Goal: Information Seeking & Learning: Check status

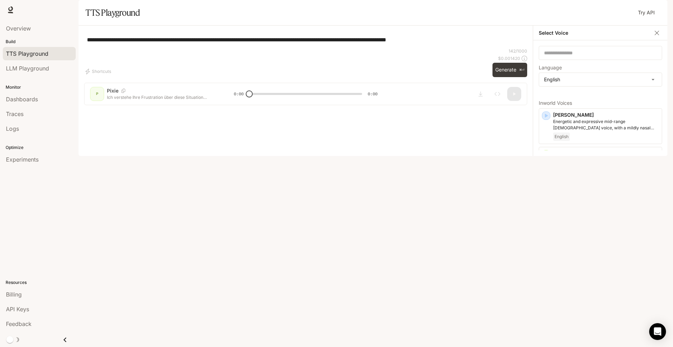
scroll to position [4, 0]
click at [653, 113] on icon "Copy Voice ID" at bounding box center [655, 111] width 5 height 6
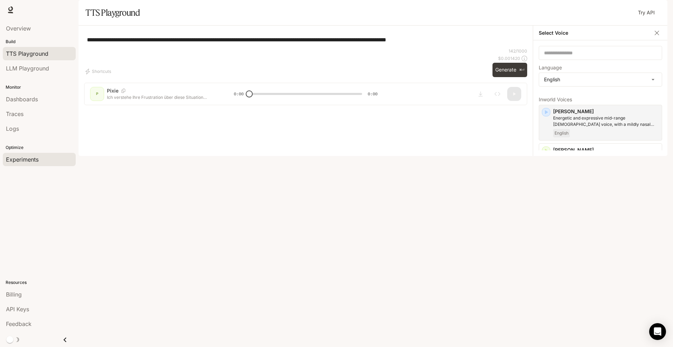
click at [21, 164] on link "Experiments" at bounding box center [39, 159] width 73 height 13
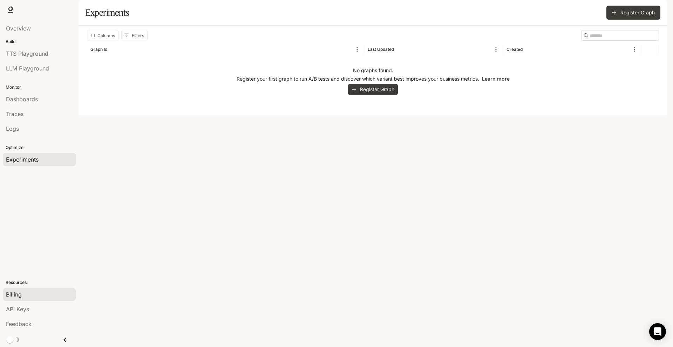
click at [31, 292] on div "Billing" at bounding box center [39, 294] width 67 height 8
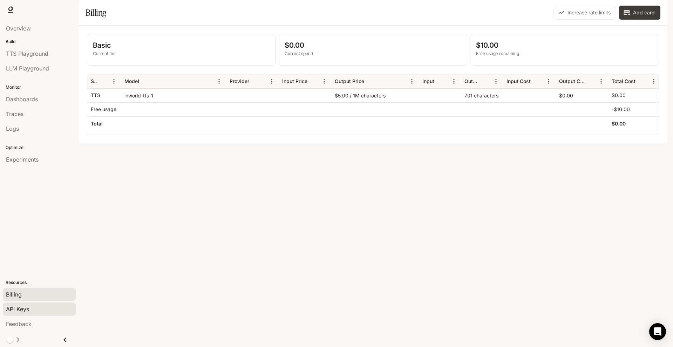
click at [35, 306] on div "API Keys" at bounding box center [39, 309] width 67 height 8
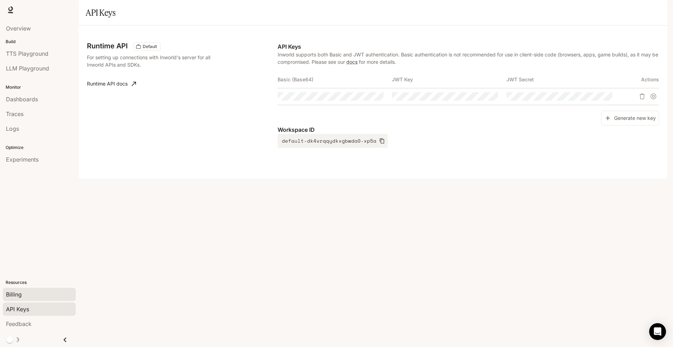
click at [35, 295] on div "Billing" at bounding box center [39, 294] width 67 height 8
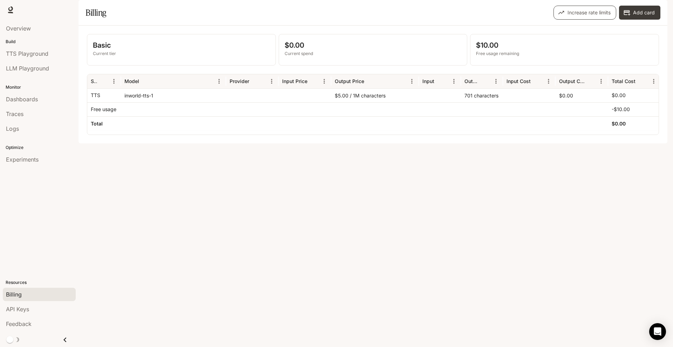
click at [578, 20] on button "Increase rate limits" at bounding box center [585, 13] width 63 height 14
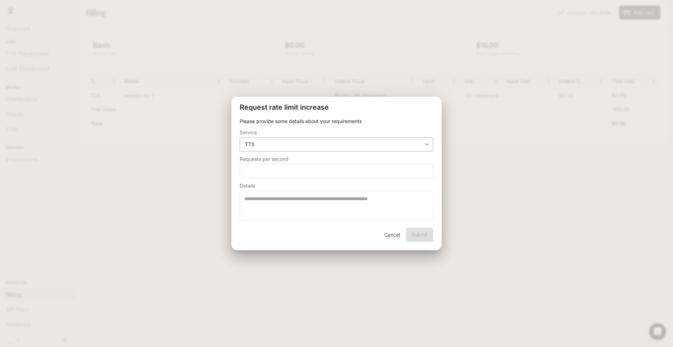
click at [291, 142] on body "**********" at bounding box center [336, 173] width 673 height 347
click at [291, 142] on div at bounding box center [336, 173] width 673 height 347
click at [191, 196] on div "**********" at bounding box center [336, 173] width 673 height 347
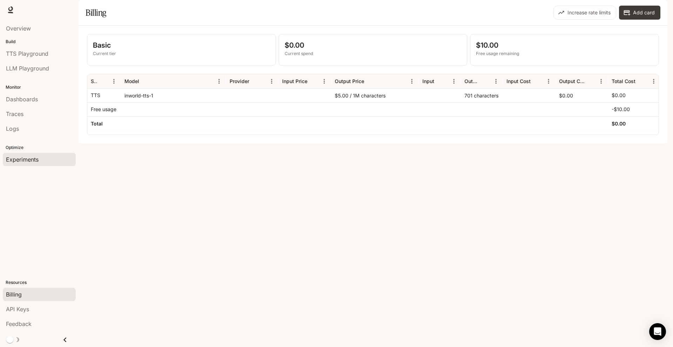
click at [28, 161] on span "Experiments" at bounding box center [22, 159] width 33 height 8
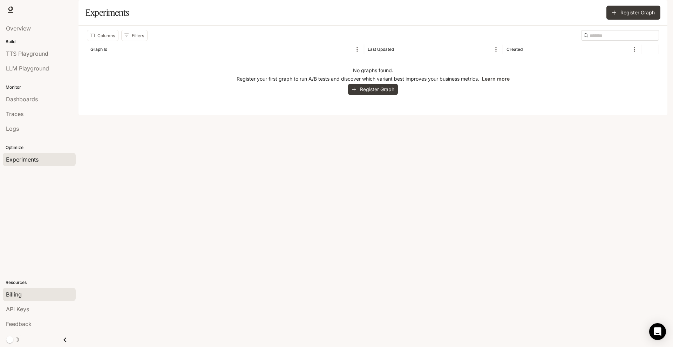
click at [35, 300] on link "Billing" at bounding box center [39, 294] width 73 height 13
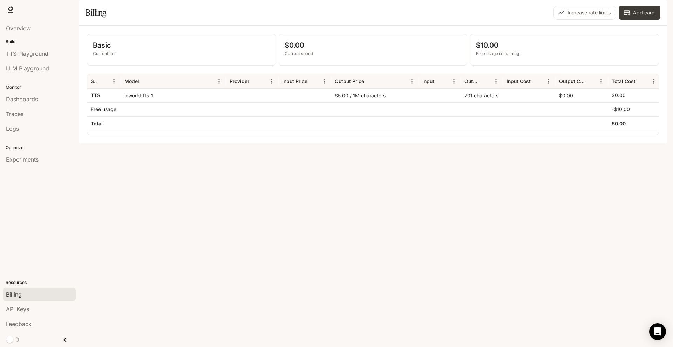
click at [21, 142] on div "Optimize Experiments" at bounding box center [39, 152] width 79 height 31
click at [25, 153] on li "Experiments" at bounding box center [39, 159] width 79 height 15
click at [26, 77] on div "Build TTS Playground LLM Playground" at bounding box center [39, 57] width 79 height 40
click at [26, 105] on link "Dashboards" at bounding box center [39, 99] width 73 height 13
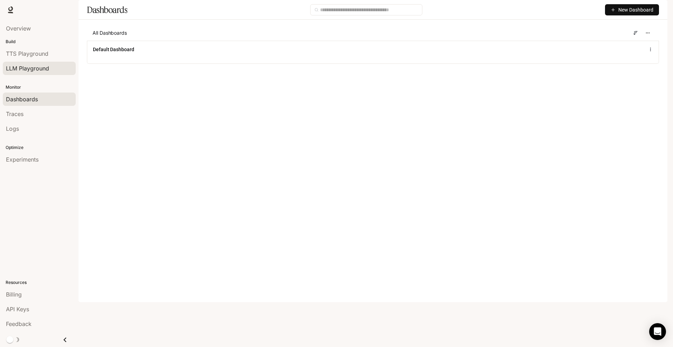
click at [43, 68] on span "LLM Playground" at bounding box center [27, 68] width 43 height 8
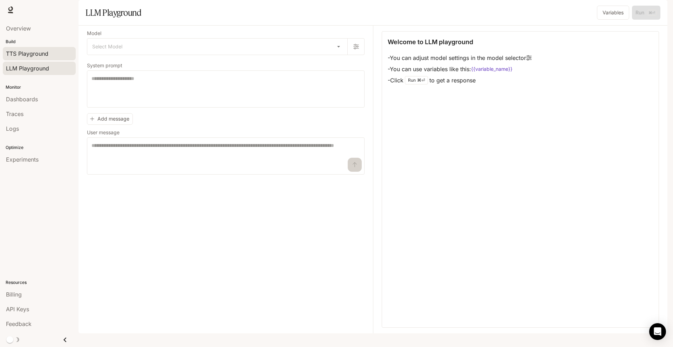
click at [43, 57] on span "TTS Playground" at bounding box center [27, 53] width 42 height 8
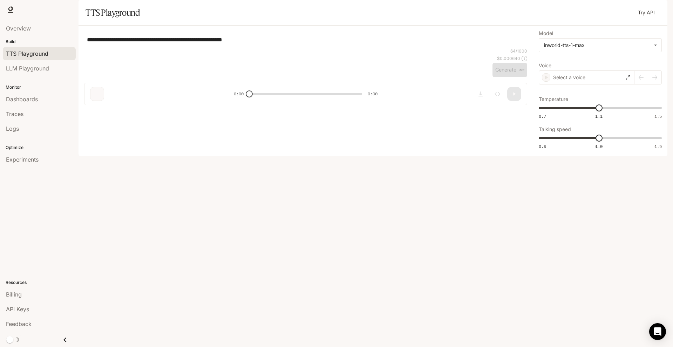
type textarea "**********"
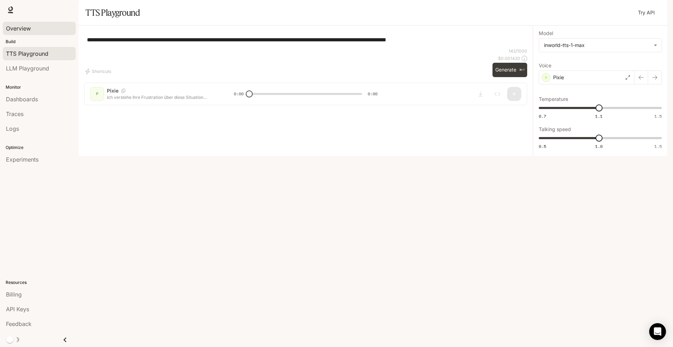
click at [30, 29] on span "Overview" at bounding box center [18, 28] width 25 height 8
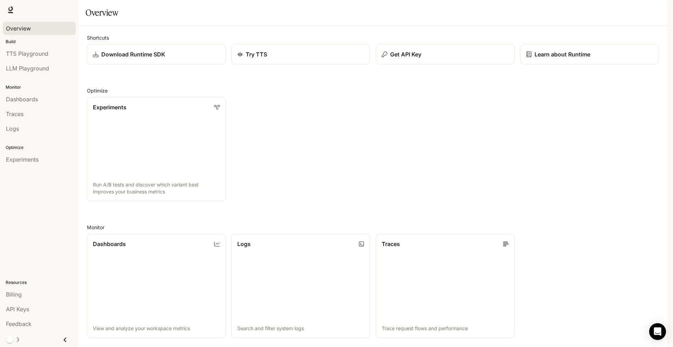
scroll to position [161, 0]
click at [505, 241] on icon at bounding box center [507, 244] width 6 height 6
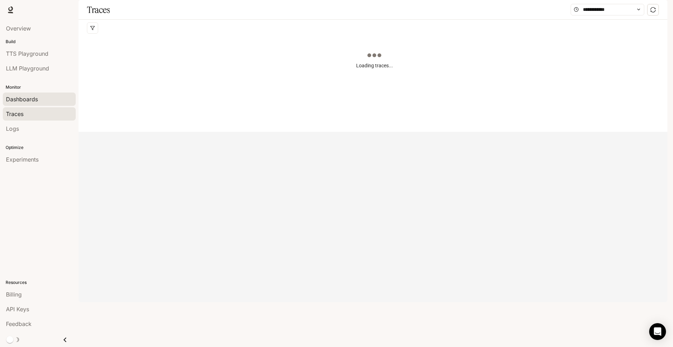
click at [29, 99] on span "Dashboards" at bounding box center [22, 99] width 32 height 8
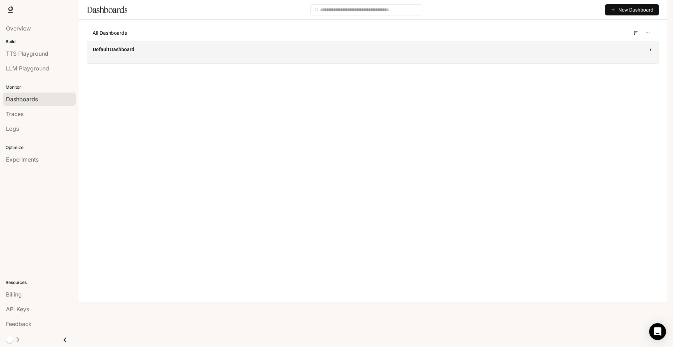
click at [140, 53] on div "Default Dashboard" at bounding box center [256, 49] width 327 height 7
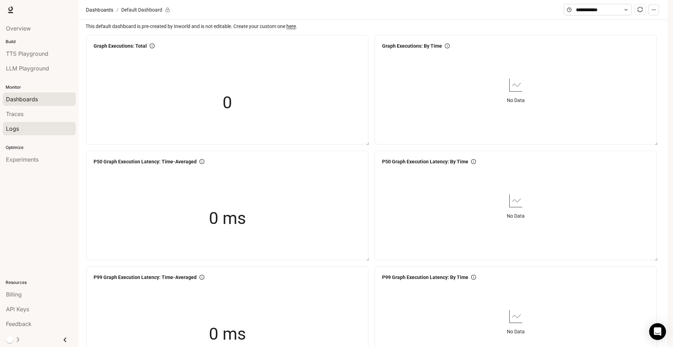
click at [34, 129] on div "Logs" at bounding box center [39, 129] width 67 height 8
